Goal: Transaction & Acquisition: Book appointment/travel/reservation

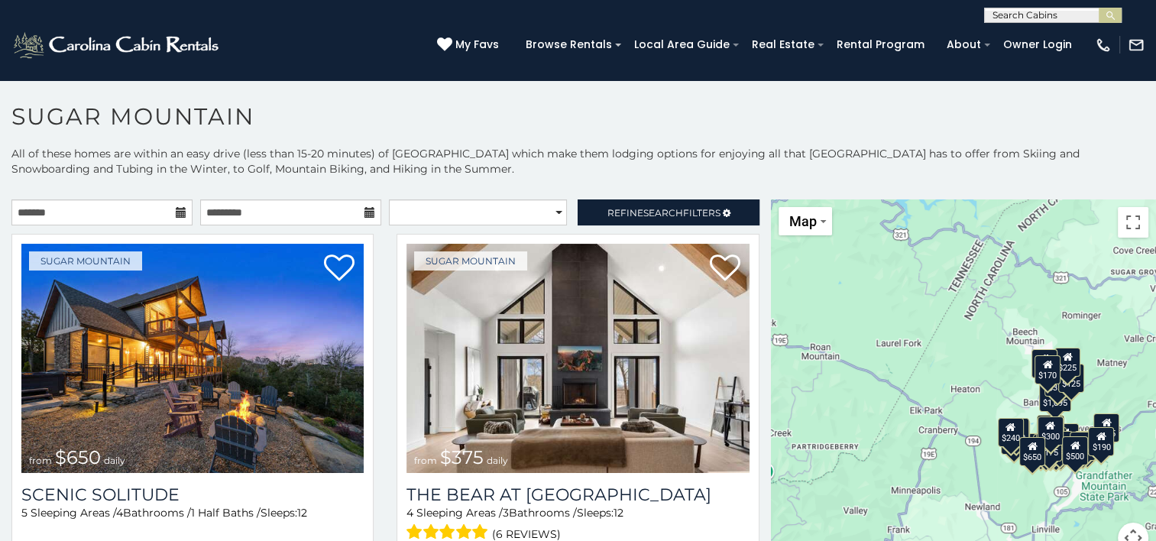
click at [1098, 14] on input "text" at bounding box center [1052, 18] width 134 height 15
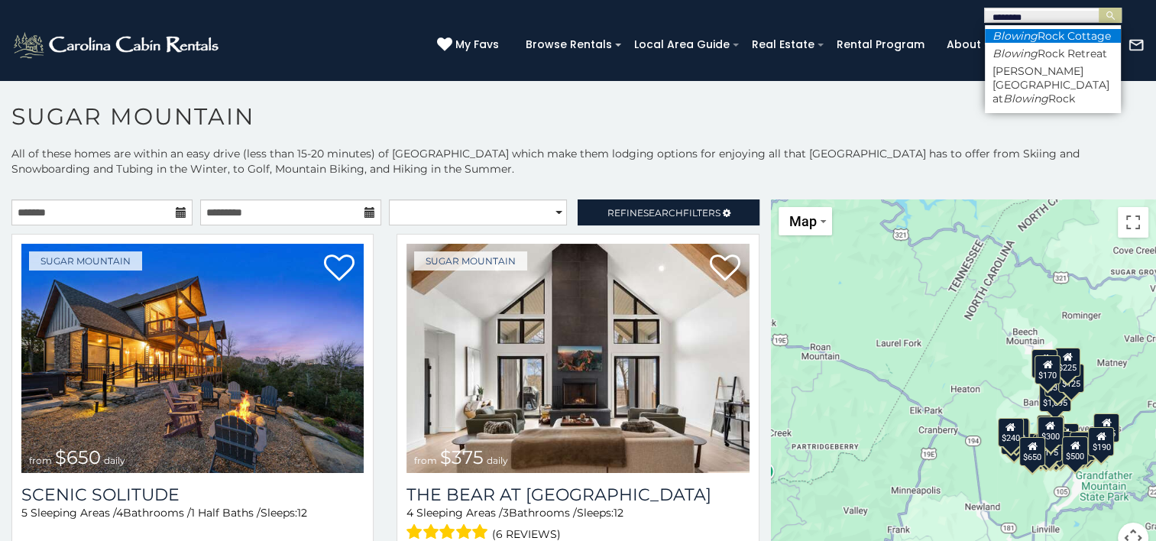
type input "*******"
click at [1008, 35] on em "Blowing" at bounding box center [1015, 36] width 45 height 14
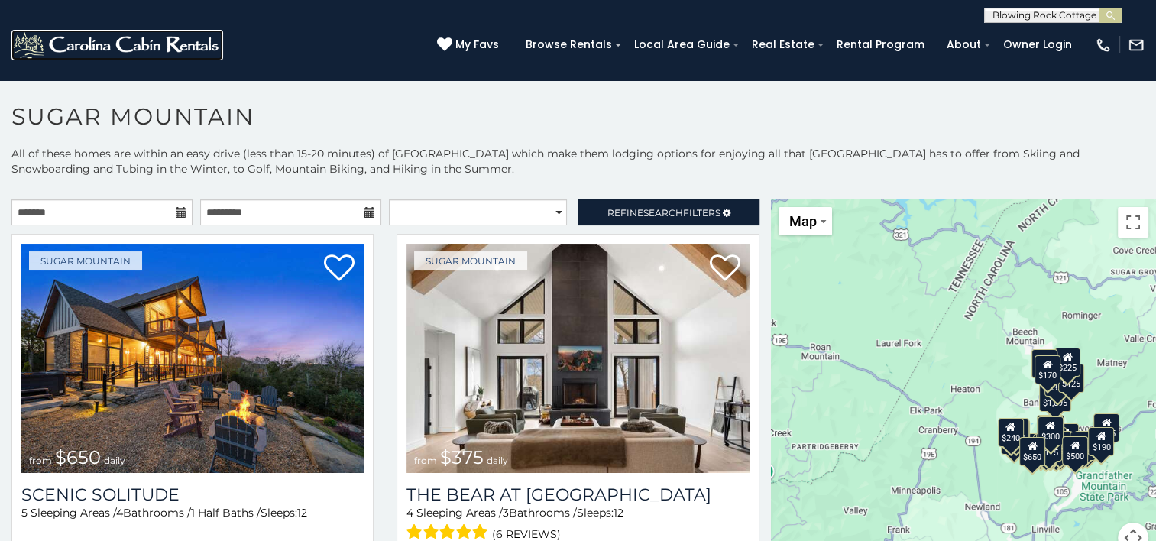
click at [144, 40] on img at bounding box center [117, 45] width 212 height 31
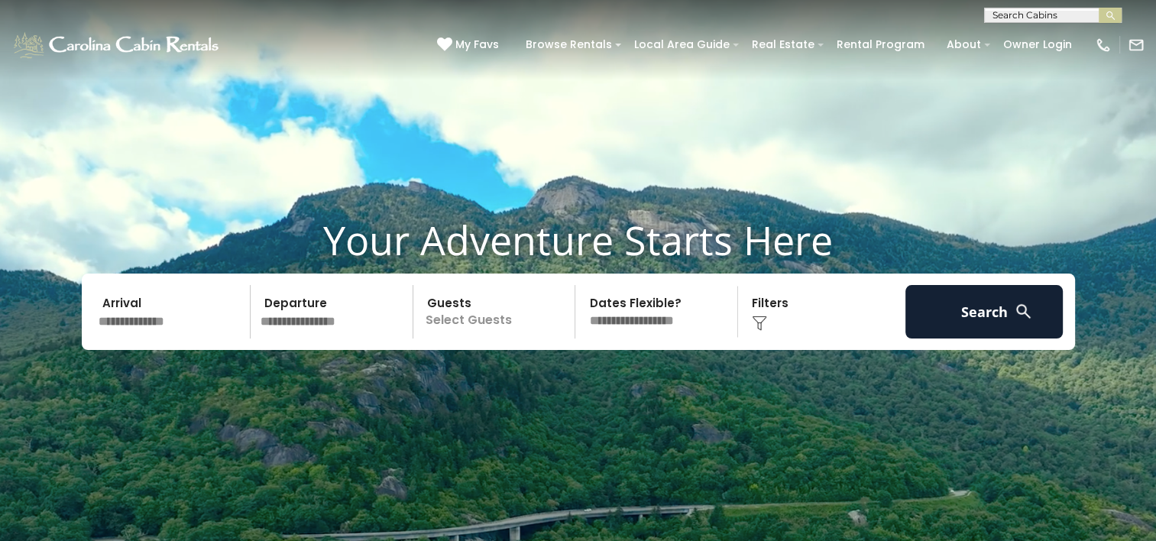
click at [517, 455] on video at bounding box center [578, 289] width 1156 height 579
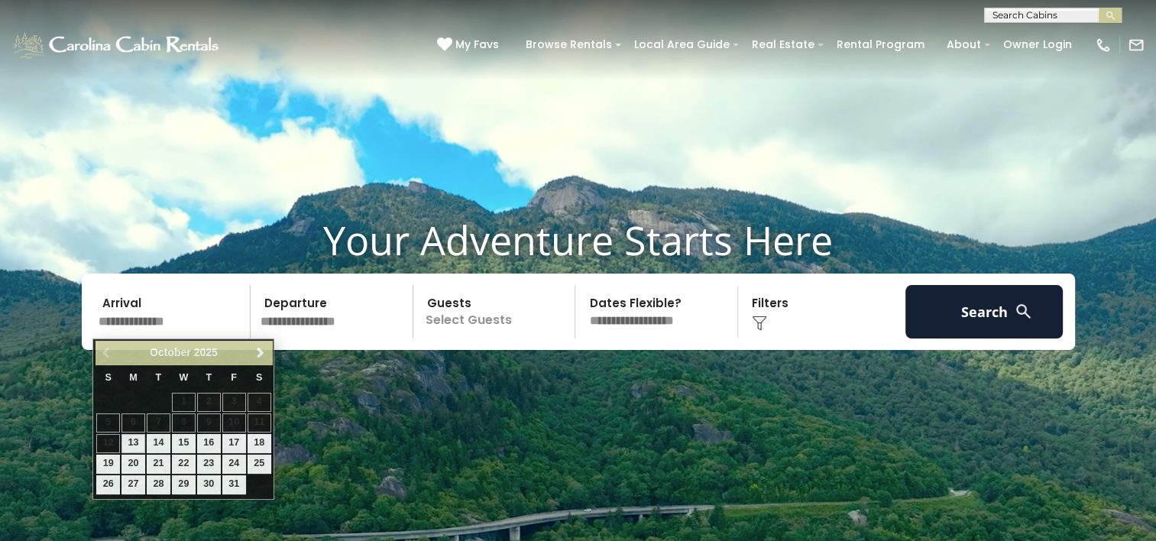
click at [193, 316] on input "text" at bounding box center [172, 312] width 158 height 54
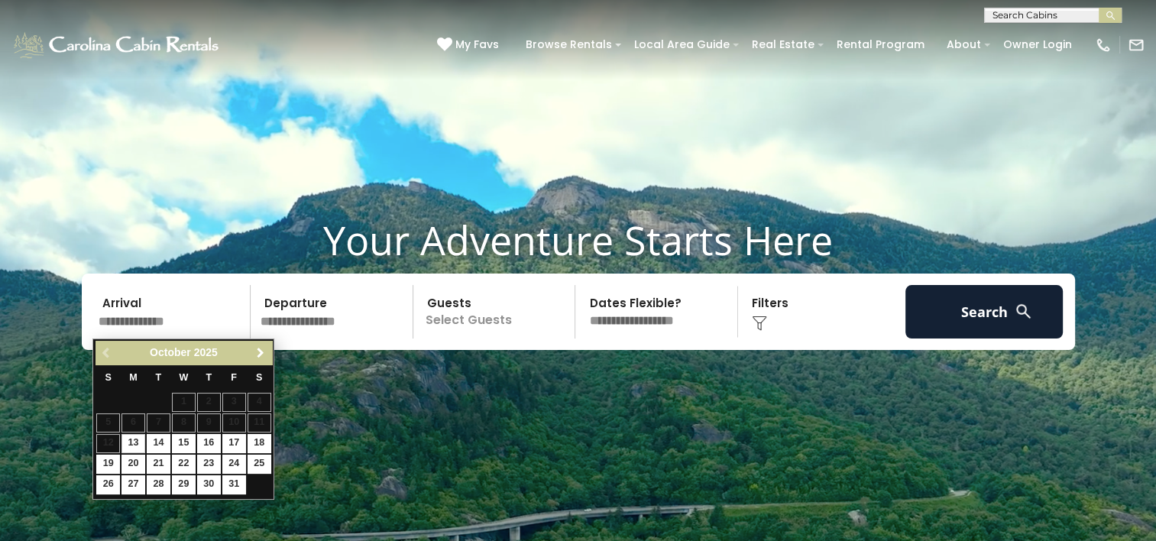
click at [260, 354] on span "Next" at bounding box center [261, 353] width 12 height 12
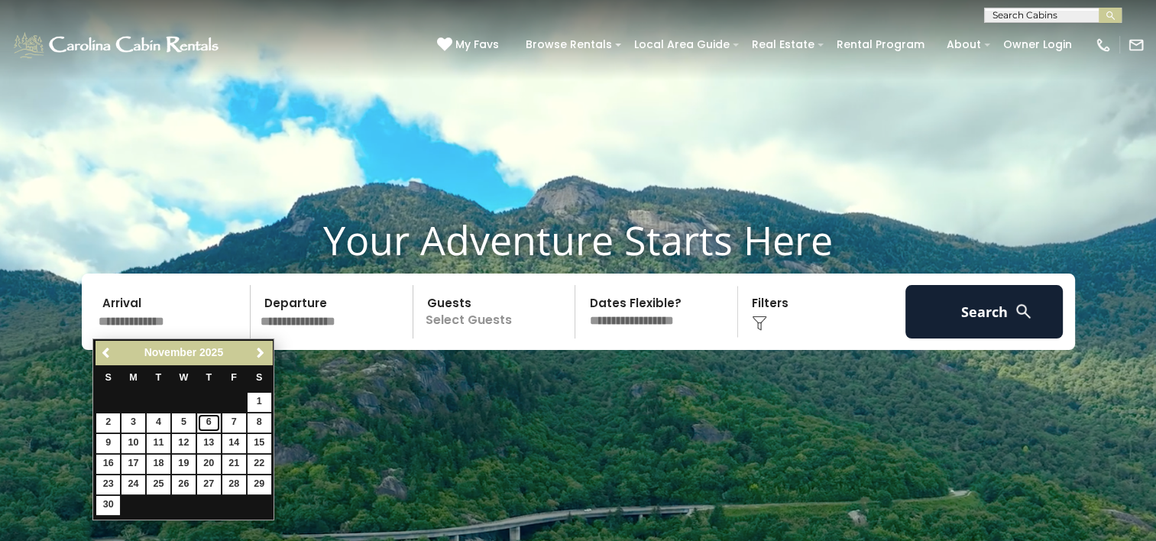
click at [209, 423] on link "6" at bounding box center [209, 422] width 24 height 19
type input "*******"
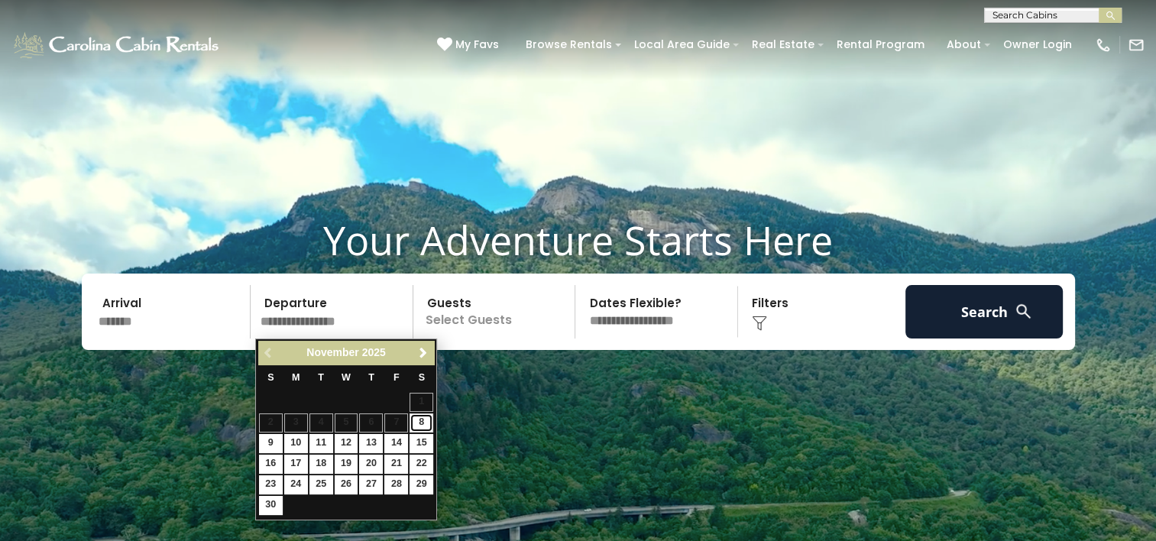
click at [416, 422] on link "8" at bounding box center [422, 422] width 24 height 19
type input "*******"
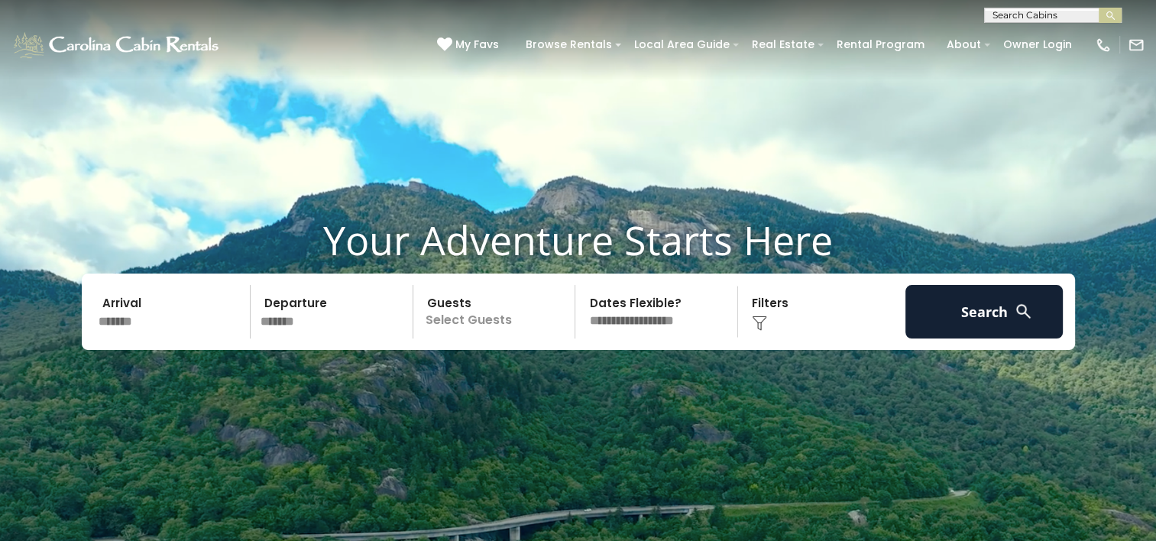
click at [477, 329] on p "Select Guests" at bounding box center [496, 312] width 157 height 54
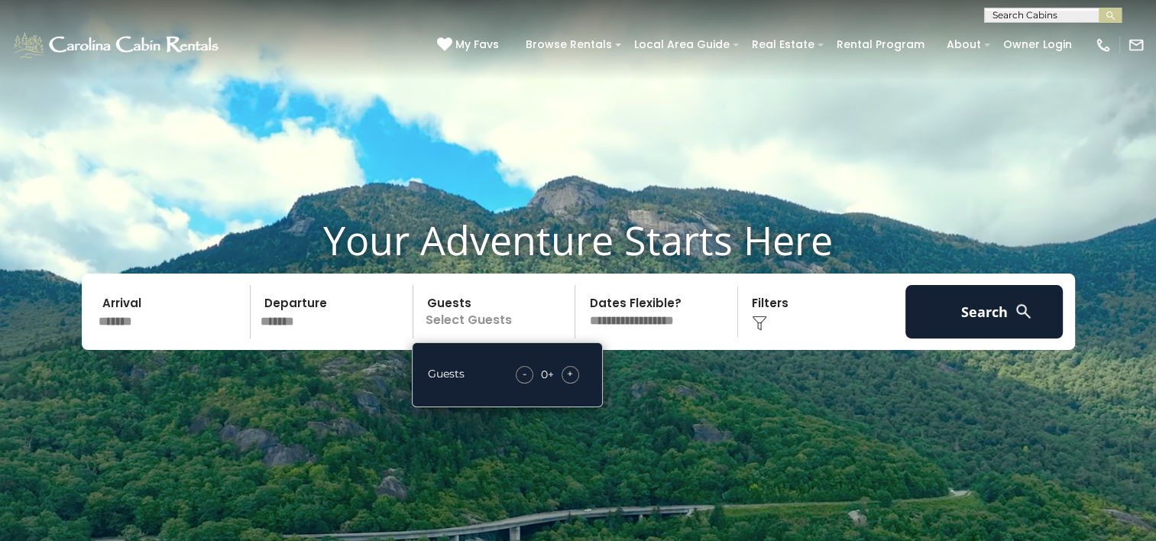
click at [566, 373] on div "+" at bounding box center [571, 375] width 18 height 18
click at [656, 321] on select "**********" at bounding box center [658, 312] width 157 height 54
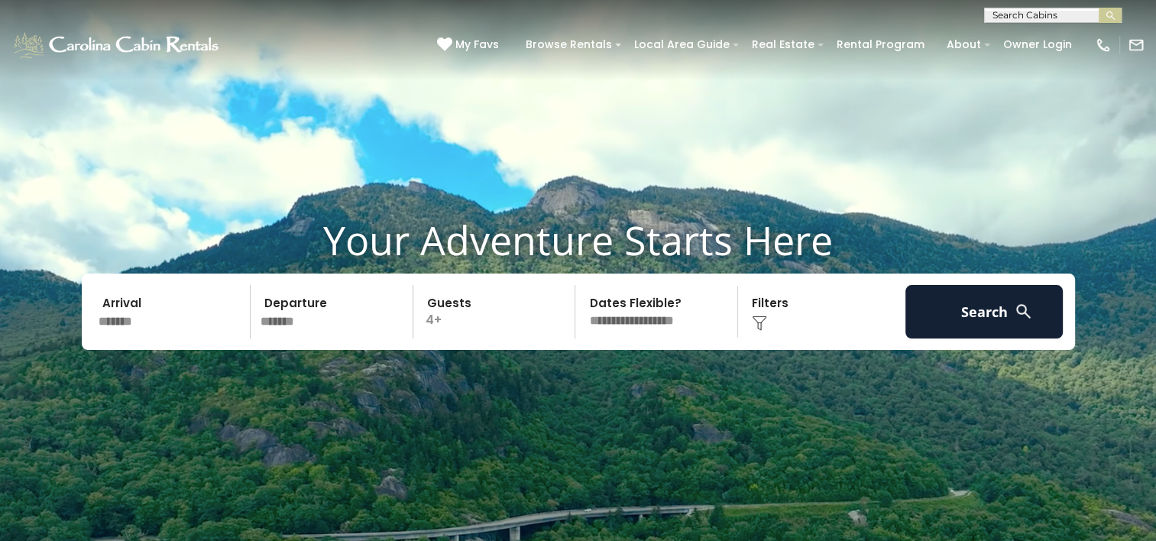
select select "*"
click at [580, 285] on select "**********" at bounding box center [658, 312] width 157 height 54
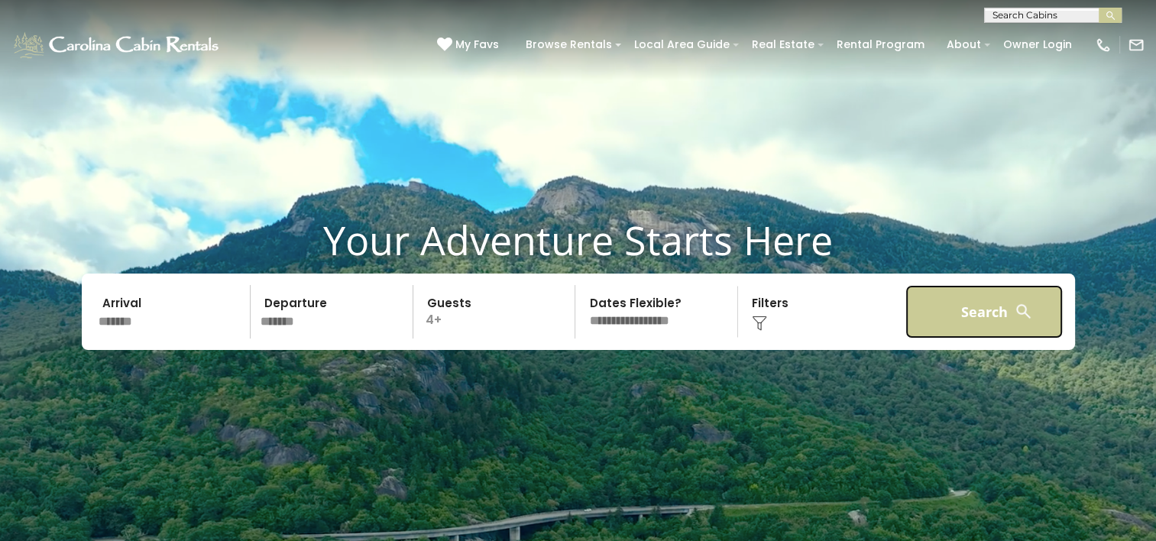
click at [962, 302] on button "Search" at bounding box center [985, 312] width 158 height 54
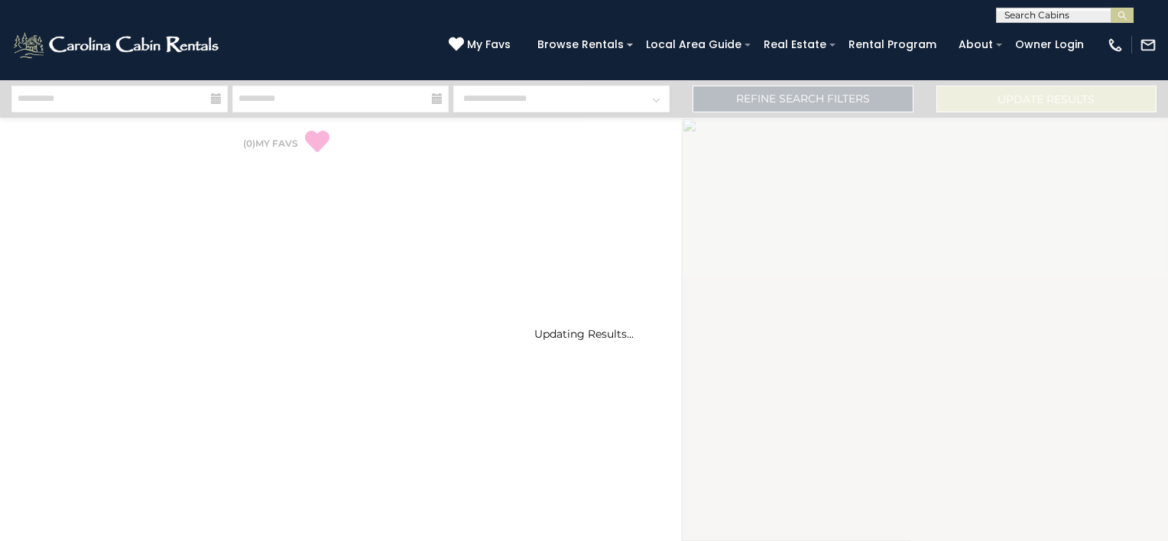
select select "*"
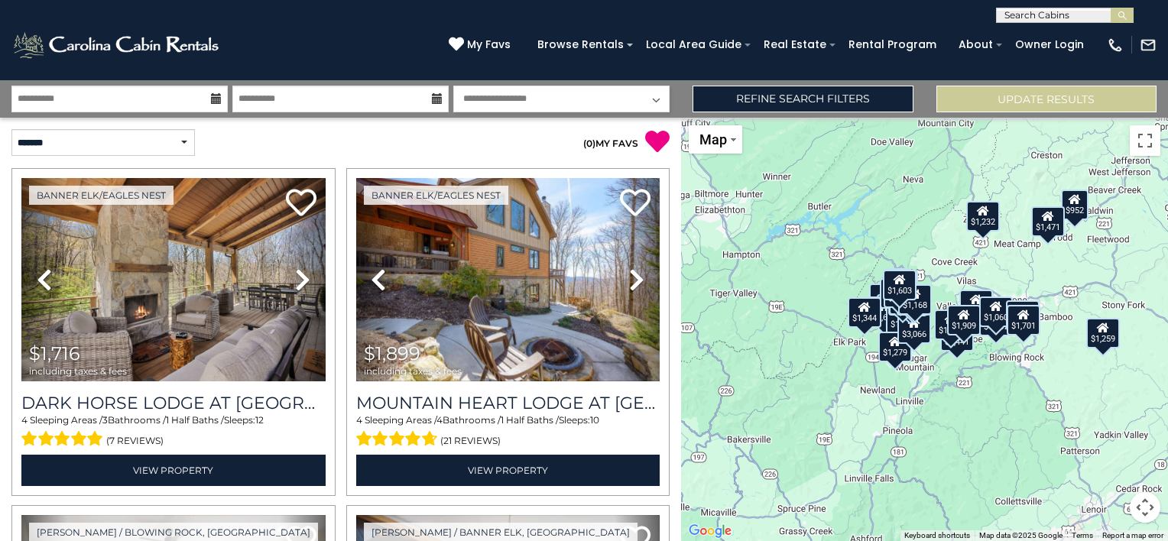
click at [954, 390] on div "$1,716 $1,899 $1,259 $1,441 $1,602 $1,211 $1,077 $952 $688 $1,018 $1,279 $1,876…" at bounding box center [924, 329] width 487 height 423
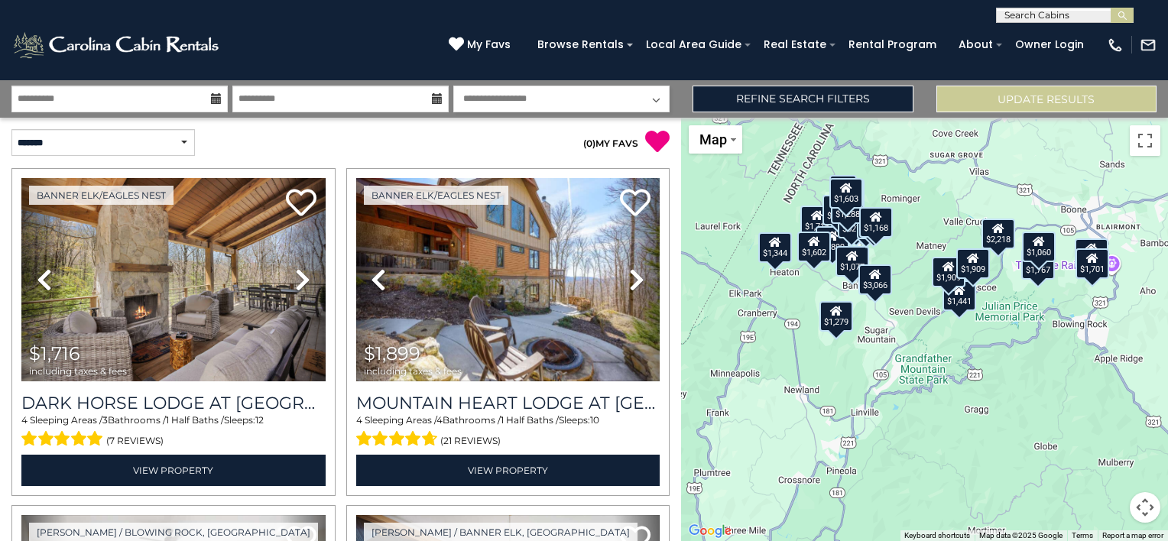
click at [948, 348] on div "$1,716 $1,899 $1,259 $1,441 $1,602 $1,211 $1,077 $952 $688 $1,018 $1,279 $1,876…" at bounding box center [924, 329] width 487 height 423
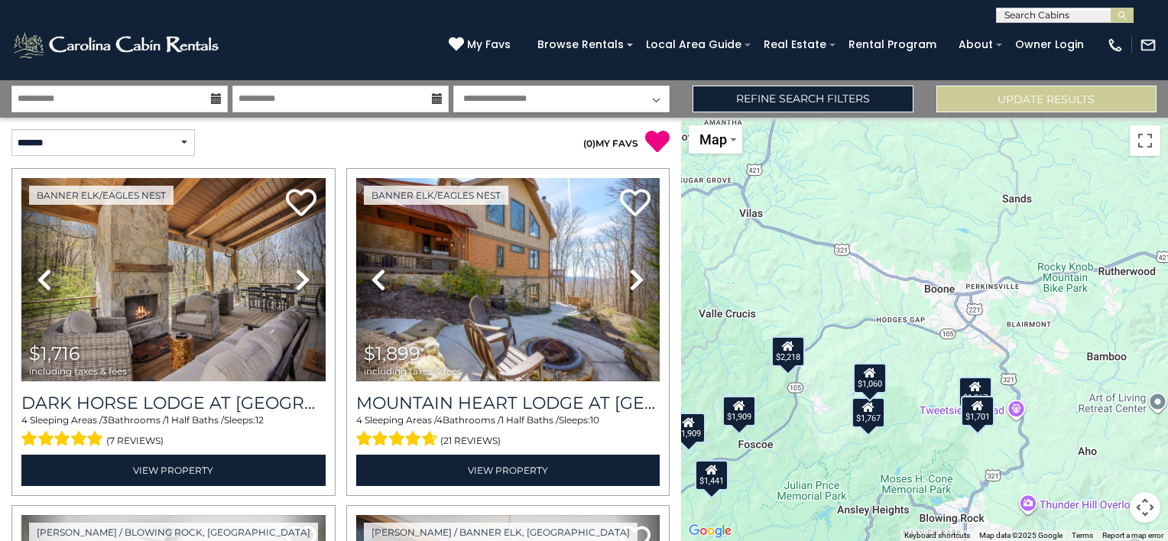
drag, startPoint x: 984, startPoint y: 310, endPoint x: 725, endPoint y: 530, distance: 340.1
click at [725, 530] on div "$1,716 $1,899 $1,259 $1,441 $1,602 $1,211 $1,077 $952 $688 $1,018 $1,279 $1,876…" at bounding box center [924, 329] width 487 height 423
click at [865, 378] on div "$1,060" at bounding box center [868, 378] width 34 height 31
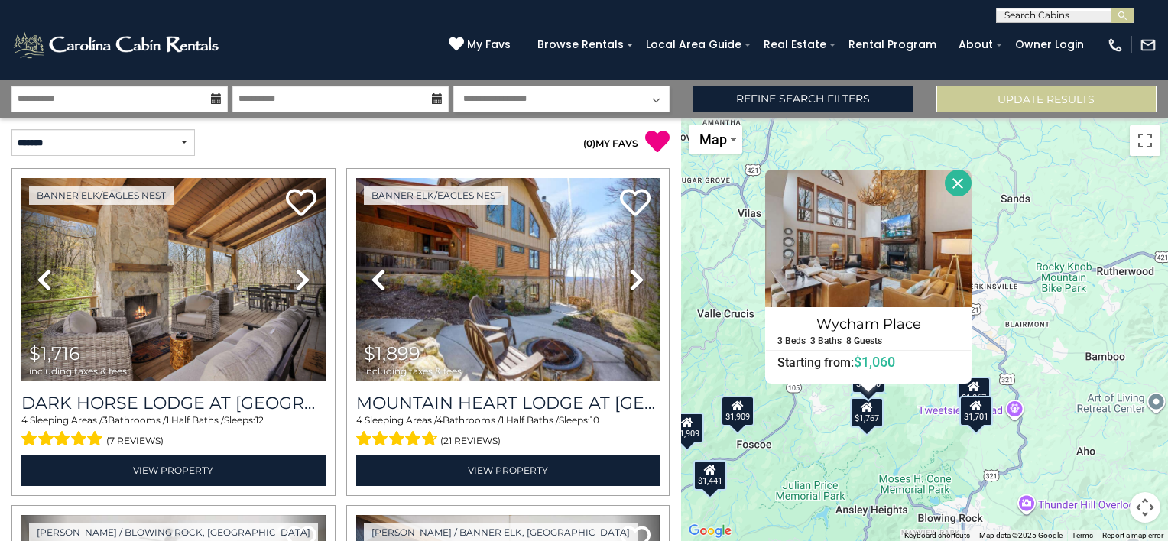
click at [1017, 287] on div "$1,716 $1,899 $1,259 $1,441 $1,602 $1,211 $1,077 $952 $688 $1,018 $1,279 $1,876…" at bounding box center [924, 329] width 487 height 423
click at [1058, 184] on div "$1,716 $1,899 $1,259 $1,441 $1,602 $1,211 $1,077 $952 $688 $1,018 $1,279 $1,876…" at bounding box center [924, 329] width 487 height 423
click at [959, 194] on button "Close" at bounding box center [958, 183] width 27 height 27
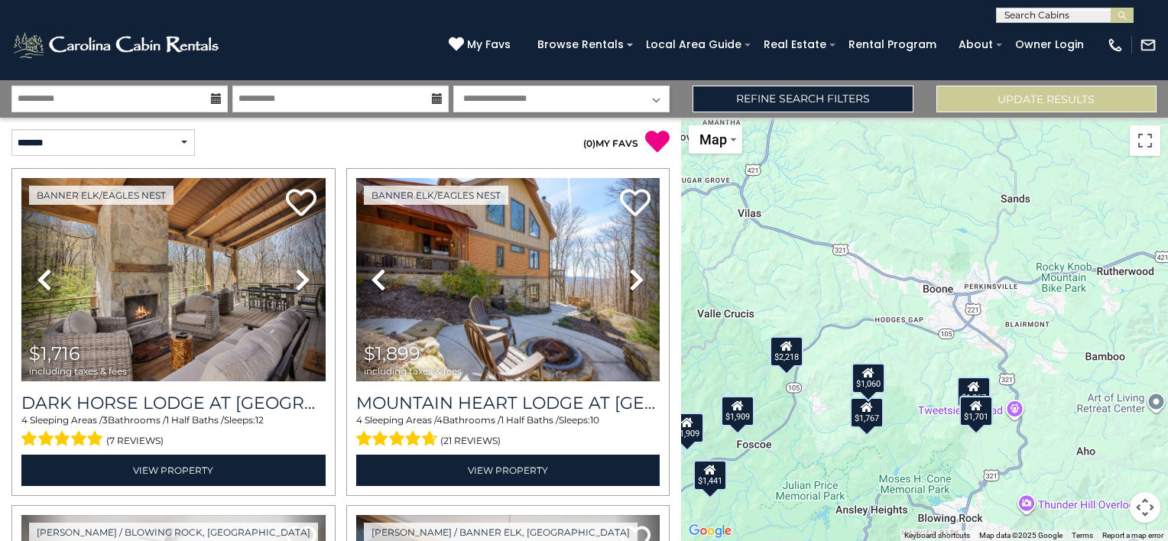
click at [959, 266] on div "$1,716 $1,899 $1,259 $1,441 $1,602 $1,211 $1,077 $952 $688 $1,018 $1,279 $1,876…" at bounding box center [924, 329] width 487 height 423
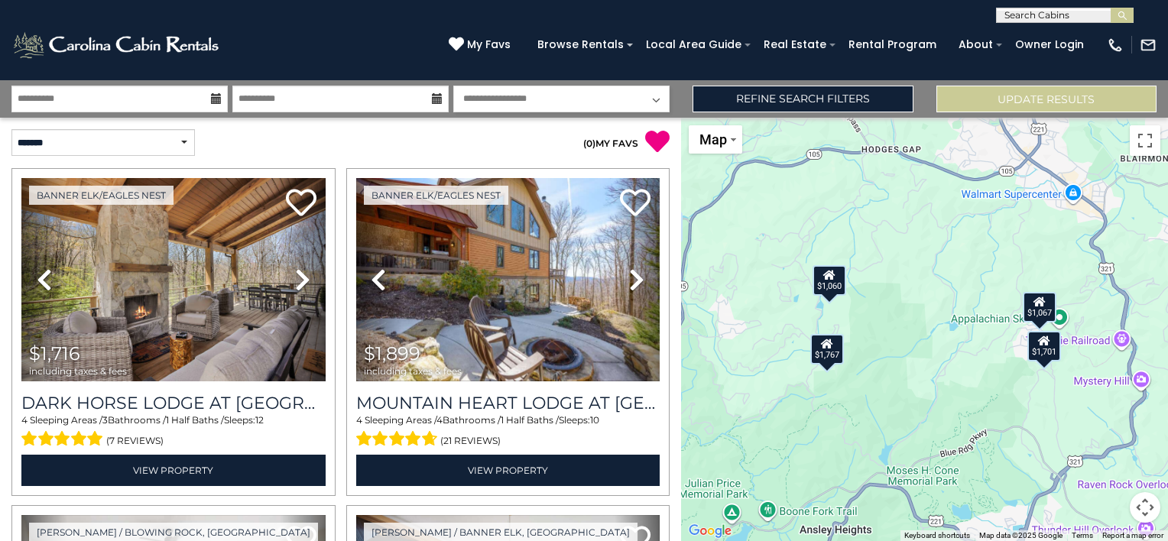
drag, startPoint x: 942, startPoint y: 352, endPoint x: 994, endPoint y: 126, distance: 231.6
click at [994, 126] on div "$1,716 $1,899 $1,259 $1,441 $1,602 $1,211 $1,077 $952 $688 $1,018 $1,279 $1,876…" at bounding box center [924, 329] width 487 height 423
click at [1039, 305] on icon at bounding box center [1040, 302] width 12 height 11
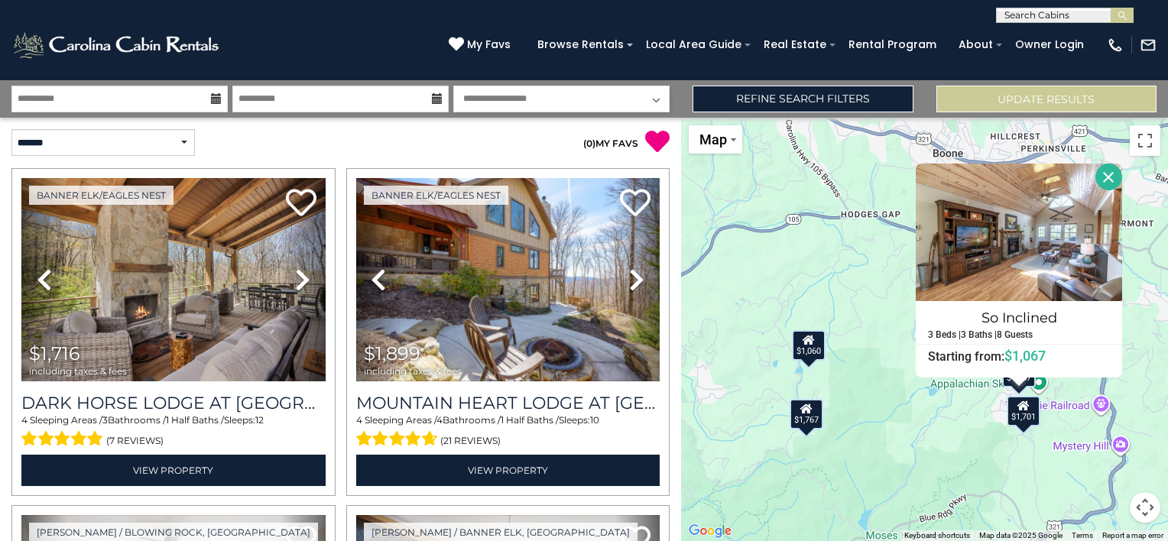
click at [801, 220] on div "$1,716 $1,899 $1,259 $1,441 $1,602 $1,211 $1,077 $952 $688 $1,018 $1,279 $1,876…" at bounding box center [924, 329] width 487 height 423
click at [793, 257] on div "$1,716 $1,899 $1,259 $1,441 $1,602 $1,211 $1,077 $952 $688 $1,018 $1,279 $1,876…" at bounding box center [924, 329] width 487 height 423
click at [1104, 175] on button "Close" at bounding box center [1108, 177] width 27 height 27
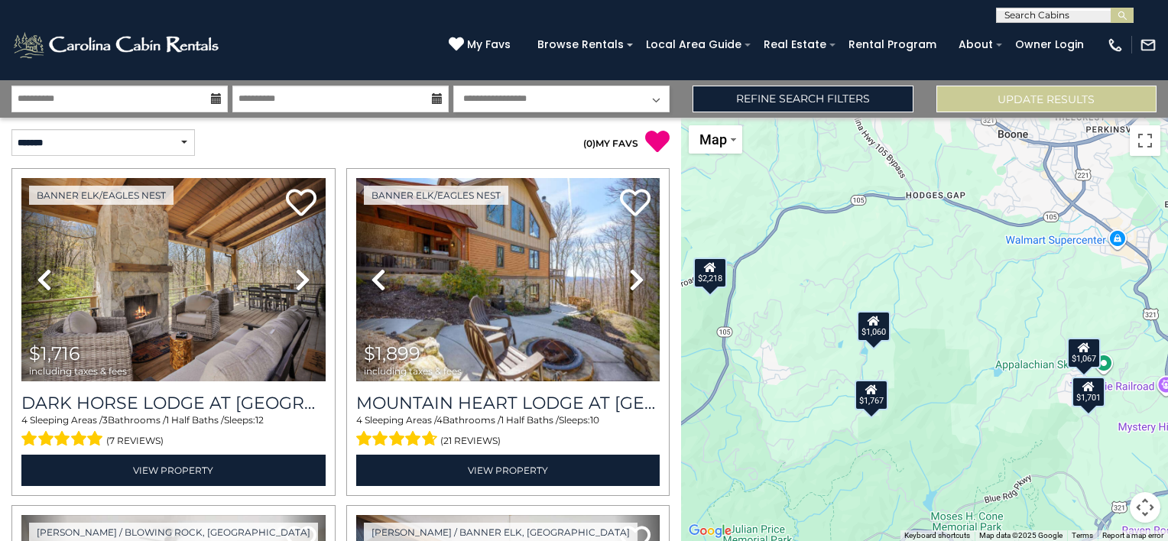
drag, startPoint x: 777, startPoint y: 208, endPoint x: 848, endPoint y: 188, distance: 73.8
click at [848, 188] on div "$1,716 $1,899 $1,259 $1,441 $1,602 $1,211 $1,077 $952 $688 $1,018 $1,279 $1,876…" at bounding box center [924, 329] width 487 height 423
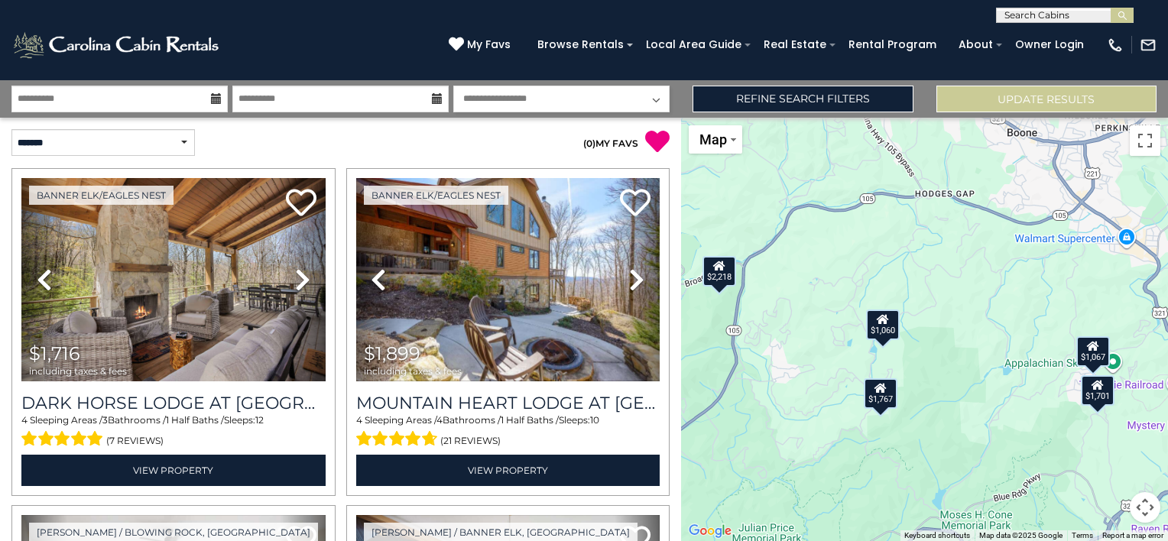
click at [389, 83] on div "**********" at bounding box center [584, 98] width 1168 height 37
click at [384, 90] on input "**********" at bounding box center [340, 99] width 216 height 27
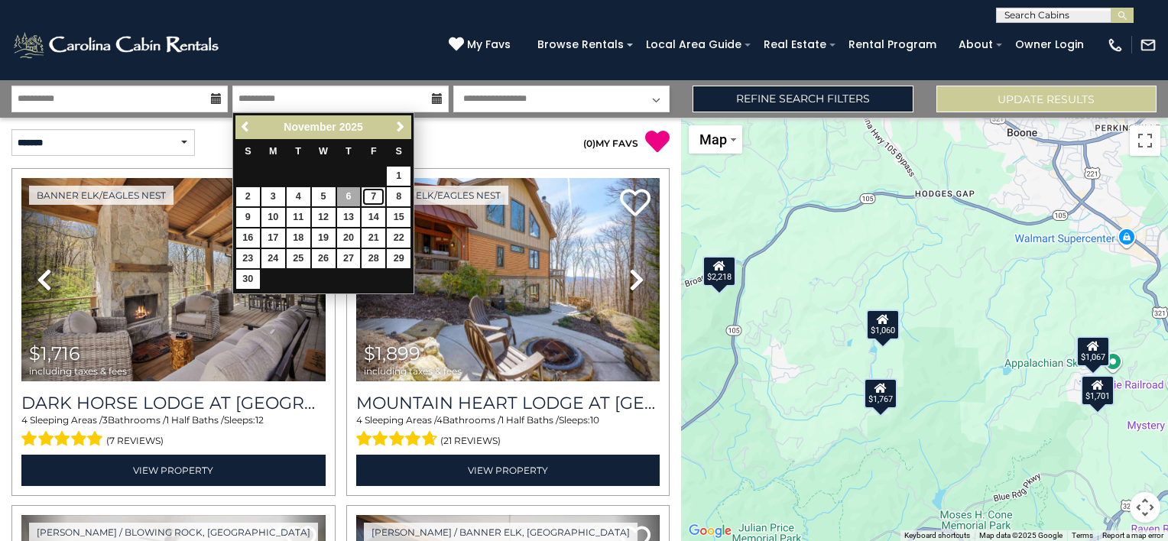
click at [370, 195] on link "7" at bounding box center [374, 196] width 24 height 19
type input "*******"
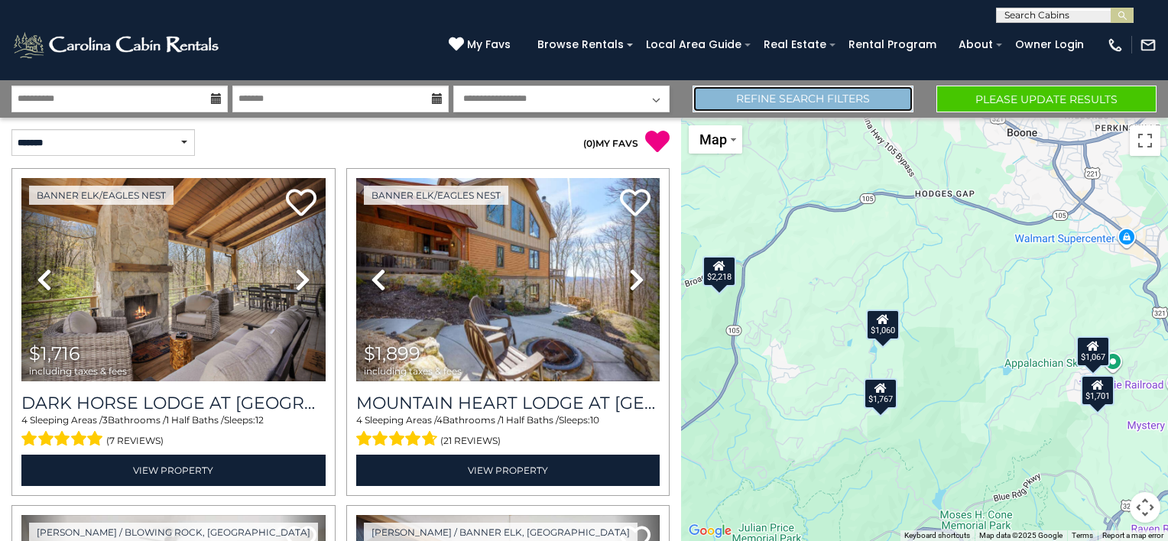
click at [871, 103] on link "Refine Search Filters" at bounding box center [802, 99] width 220 height 27
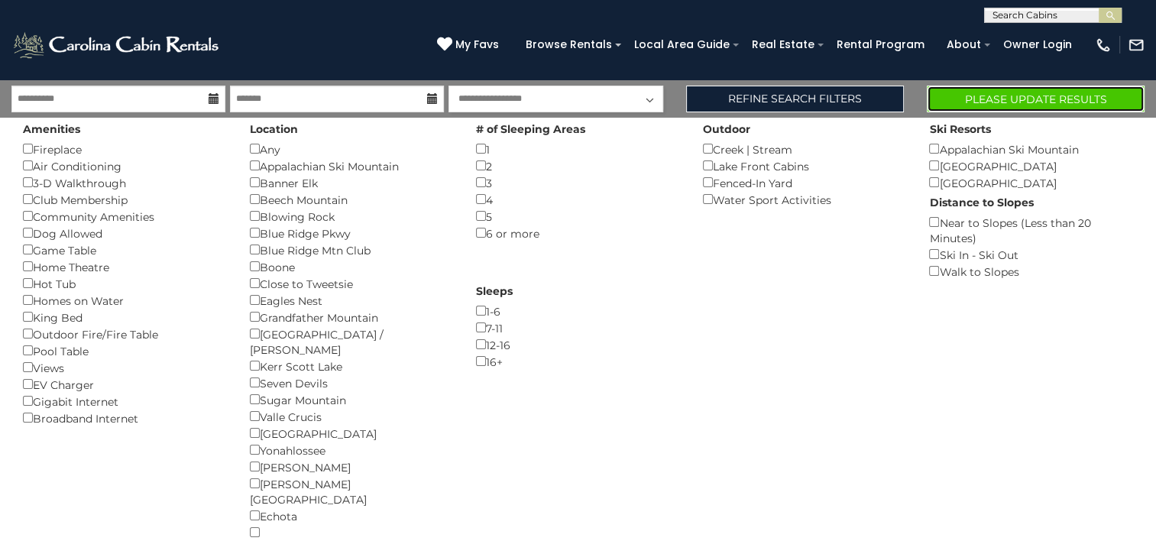
click at [1126, 106] on button "Please Update Results" at bounding box center [1036, 99] width 218 height 27
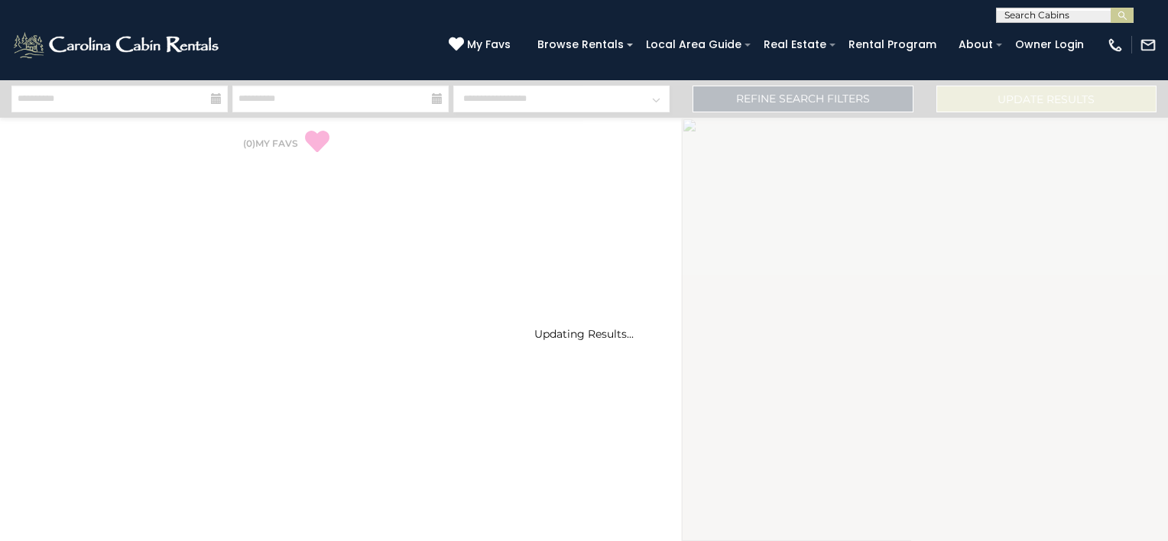
select select "*"
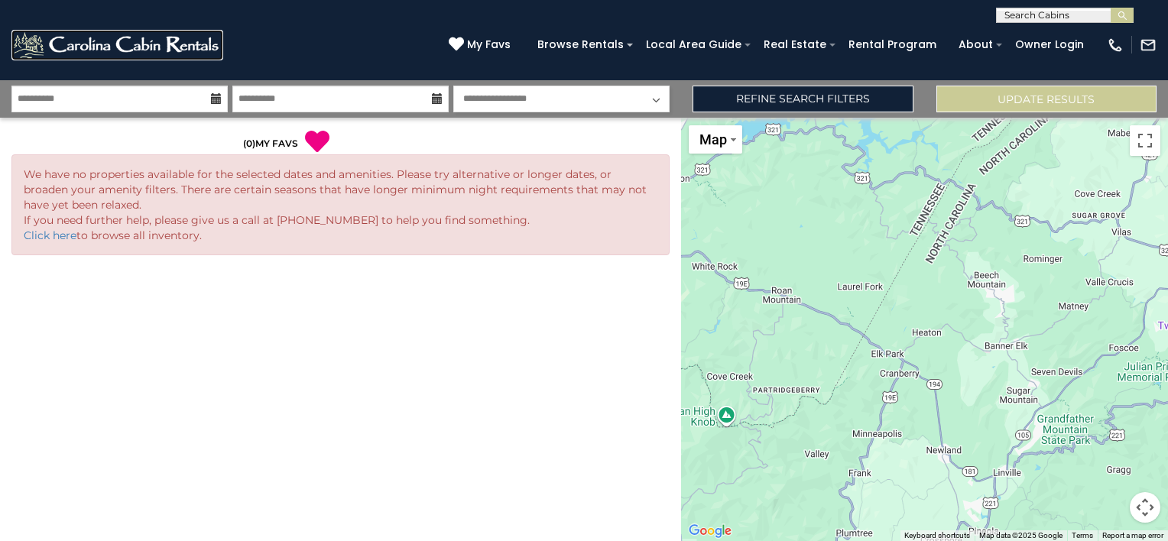
click at [71, 44] on img at bounding box center [117, 45] width 212 height 31
